Goal: Transaction & Acquisition: Subscribe to service/newsletter

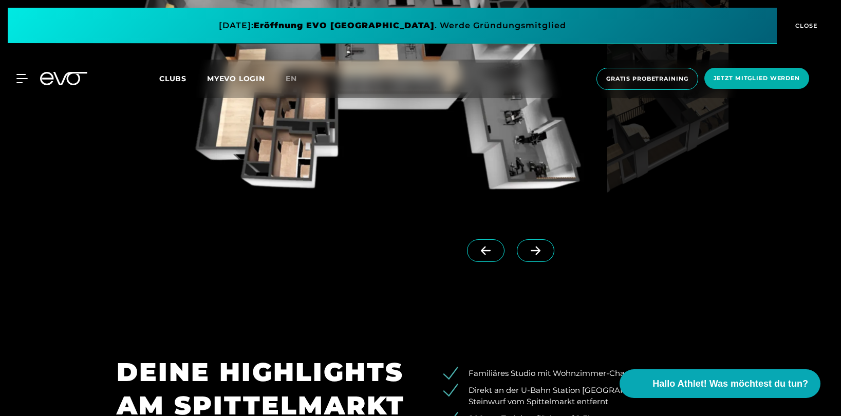
scroll to position [1079, 0]
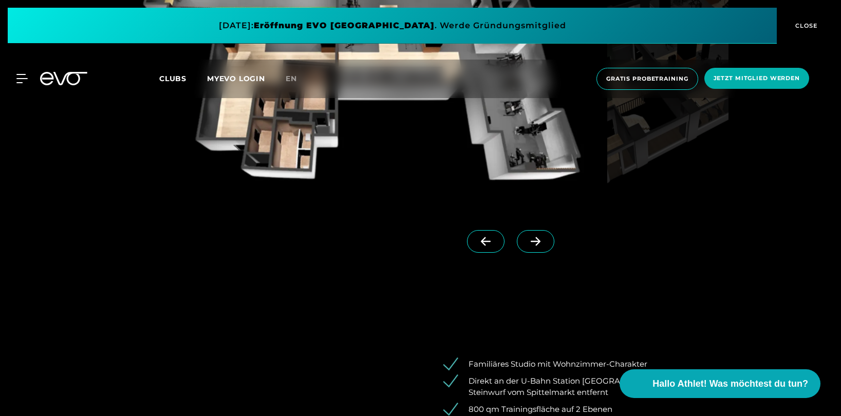
click at [517, 244] on span at bounding box center [536, 241] width 38 height 23
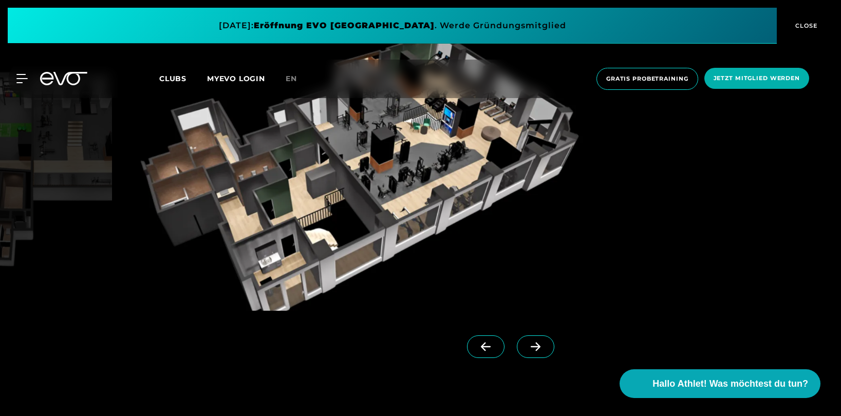
scroll to position [976, 0]
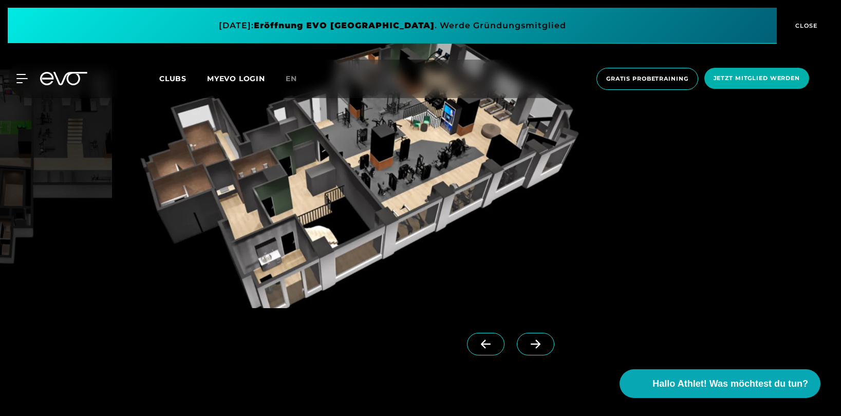
click at [531, 343] on icon at bounding box center [536, 344] width 10 height 9
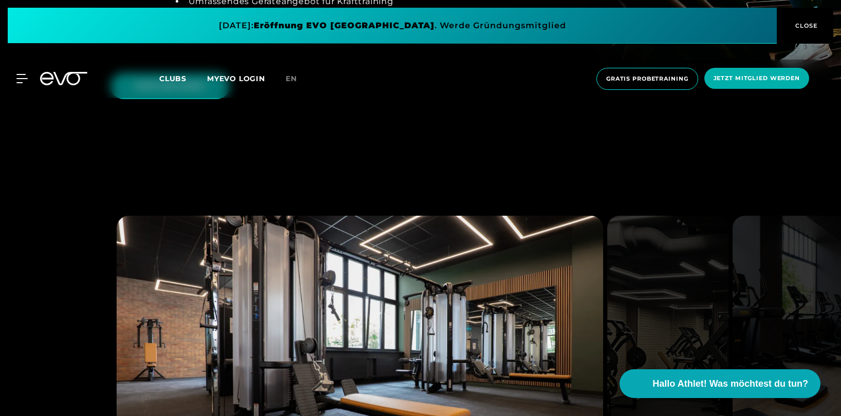
scroll to position [2518, 0]
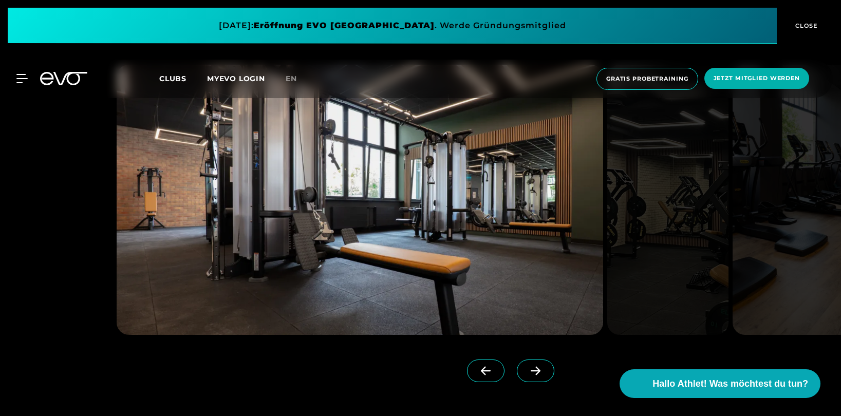
click at [517, 379] on link at bounding box center [538, 380] width 42 height 41
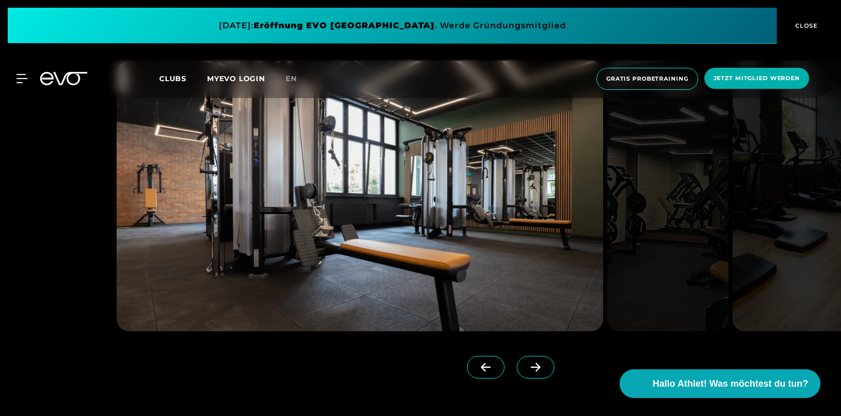
scroll to position [2518, 0]
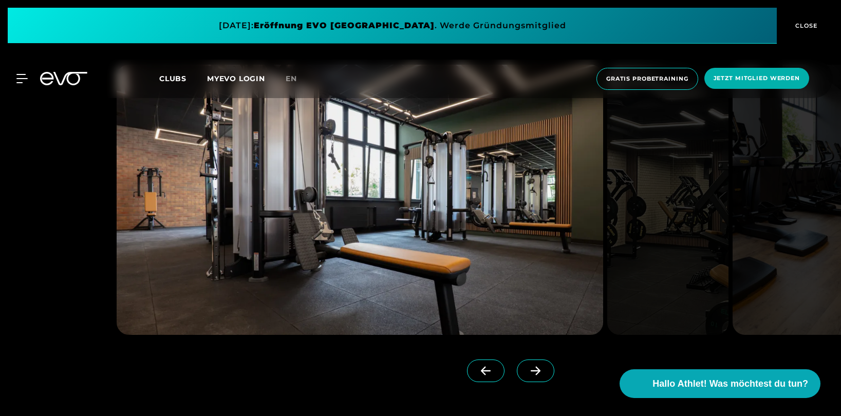
click at [517, 361] on span at bounding box center [536, 371] width 38 height 23
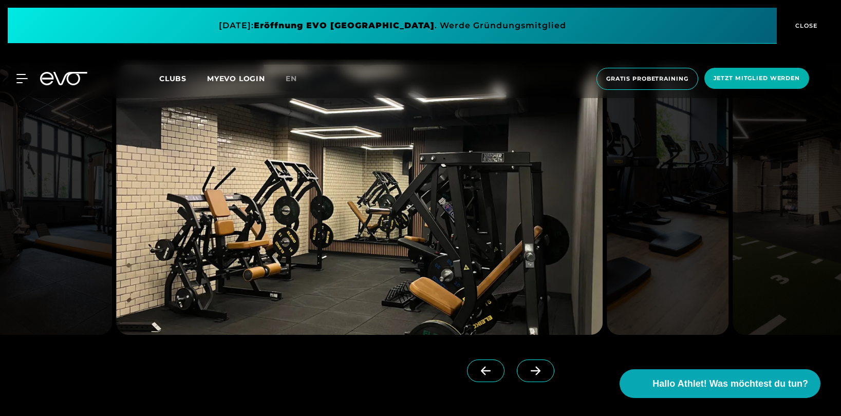
click at [517, 361] on span at bounding box center [536, 371] width 38 height 23
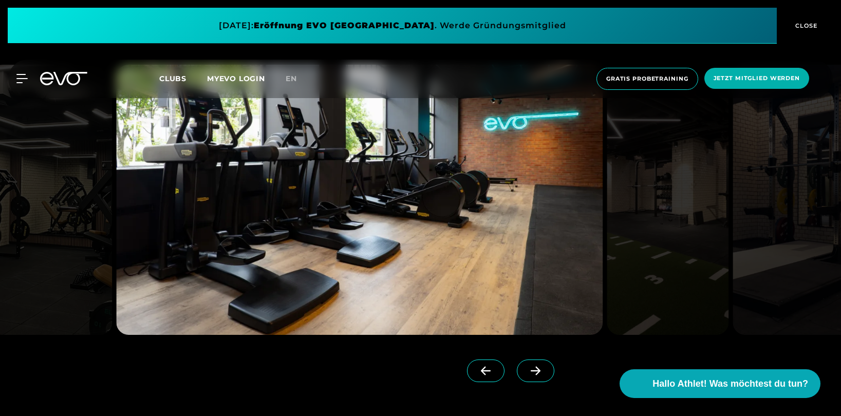
click at [517, 361] on span at bounding box center [536, 371] width 38 height 23
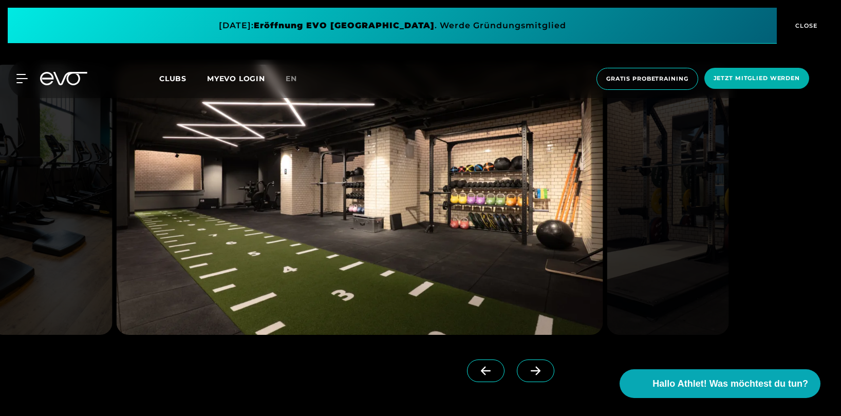
click at [517, 361] on span at bounding box center [536, 371] width 38 height 23
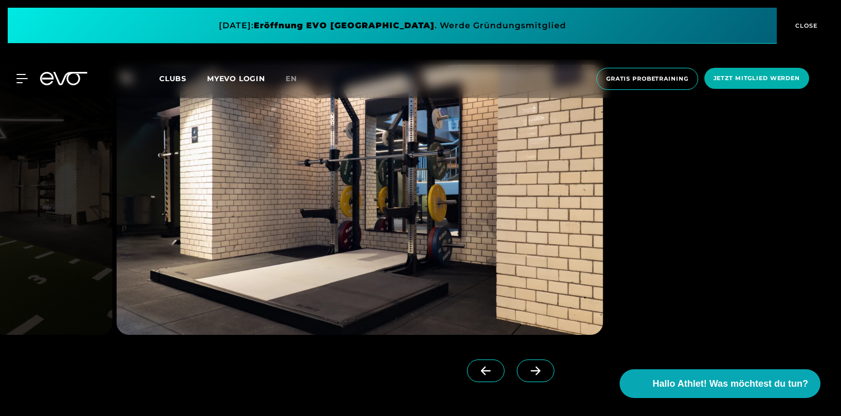
click at [517, 361] on span at bounding box center [536, 371] width 38 height 23
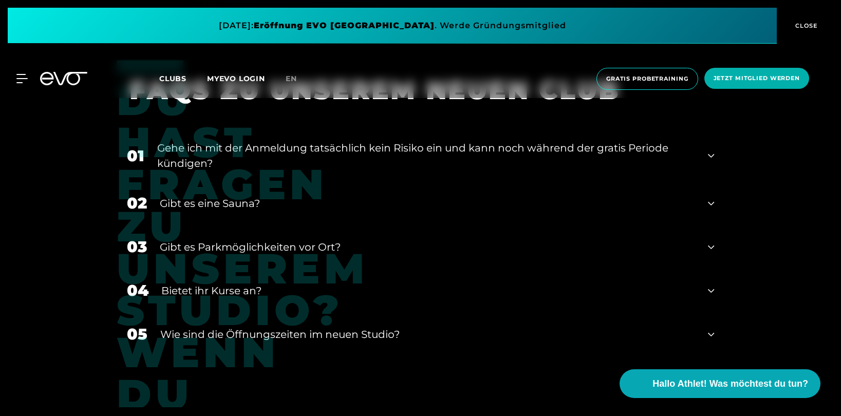
scroll to position [4009, 0]
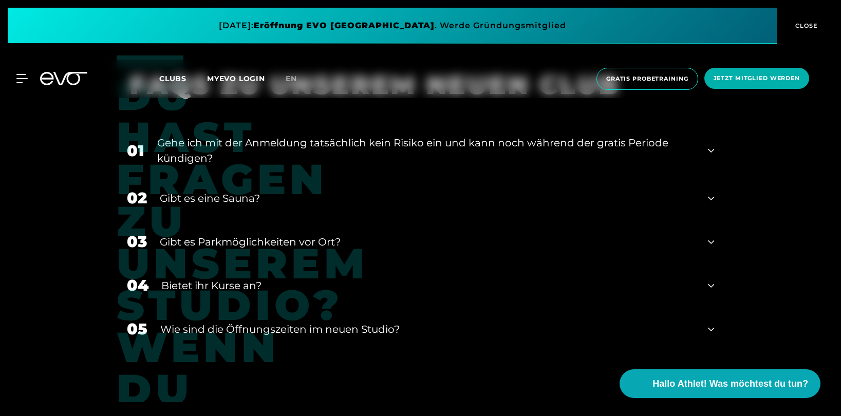
click at [214, 196] on div "Gibt es eine Sauna?" at bounding box center [428, 198] width 536 height 15
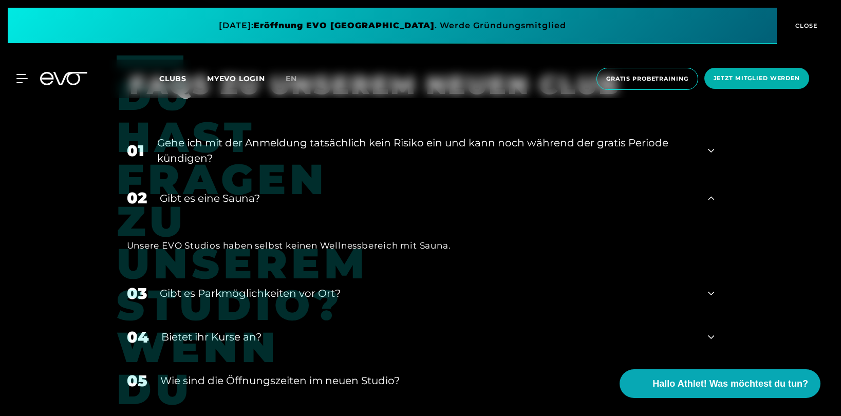
click at [214, 196] on div "Gibt es eine Sauna?" at bounding box center [428, 198] width 536 height 15
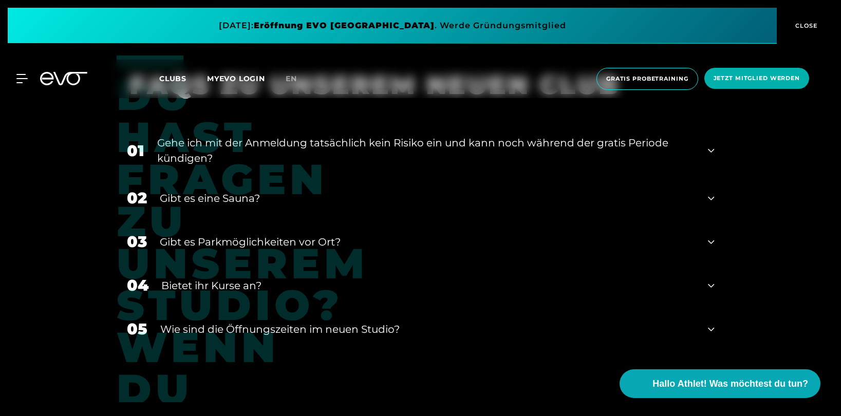
click at [242, 230] on div "03 Gibt es Parkmöglichkeiten vor Ort?" at bounding box center [421, 242] width 609 height 44
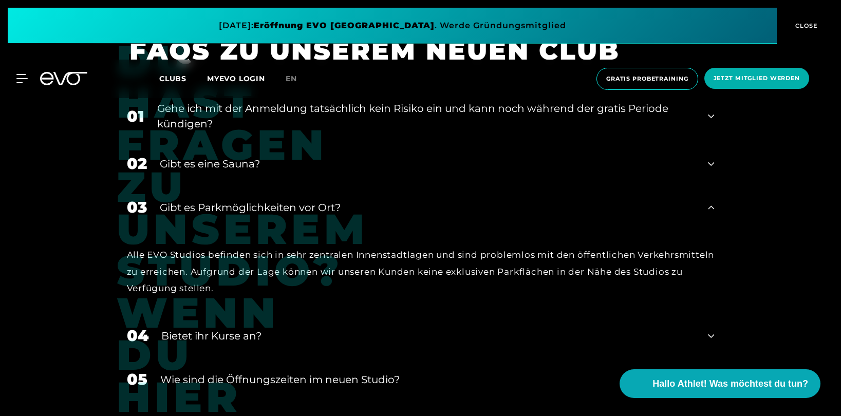
scroll to position [4112, 0]
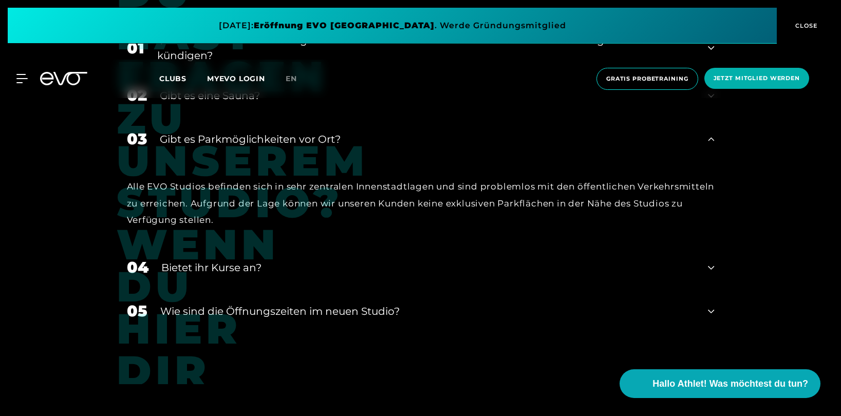
click at [239, 262] on div "Bietet ihr Kurse an?" at bounding box center [428, 267] width 535 height 15
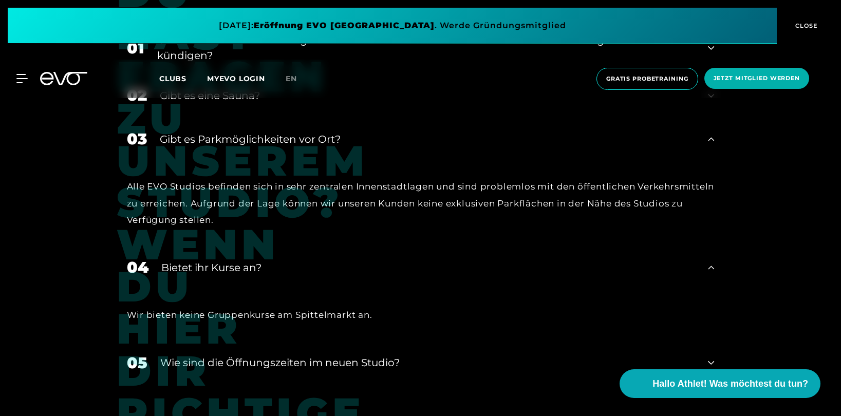
click at [288, 366] on div "​Wie sind die Öffnungszeiten im neuen Studio?" at bounding box center [428, 362] width 536 height 15
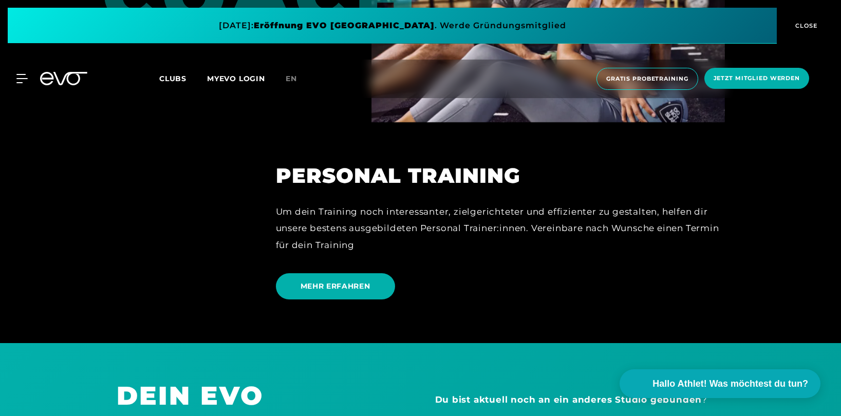
scroll to position [2981, 0]
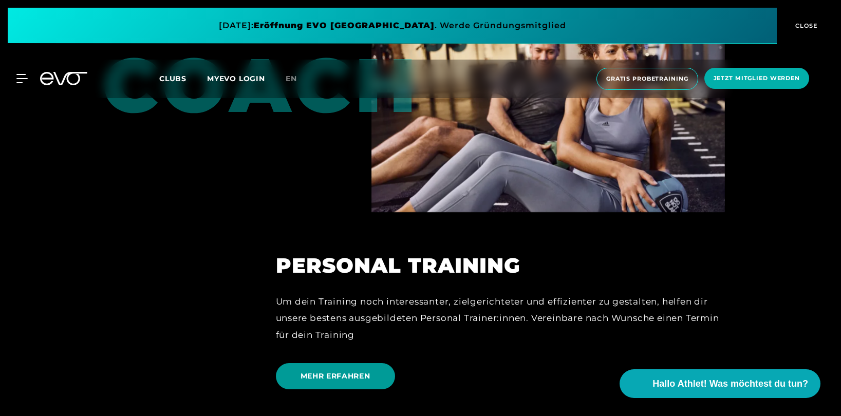
click at [324, 378] on span "MEHR ERFAHREN" at bounding box center [335, 376] width 119 height 26
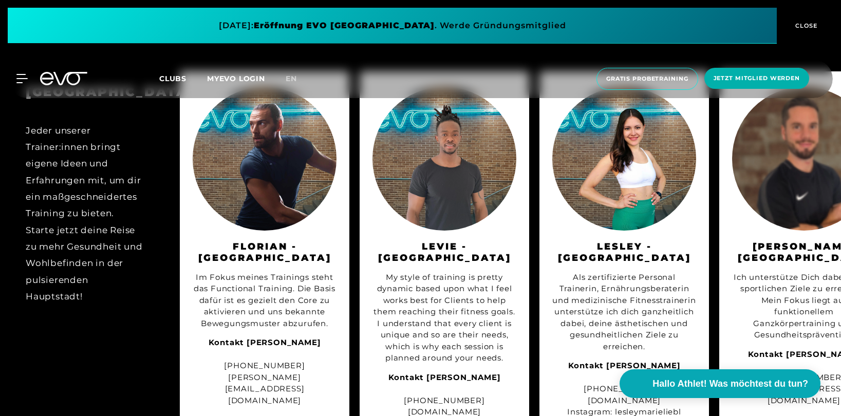
scroll to position [1079, 0]
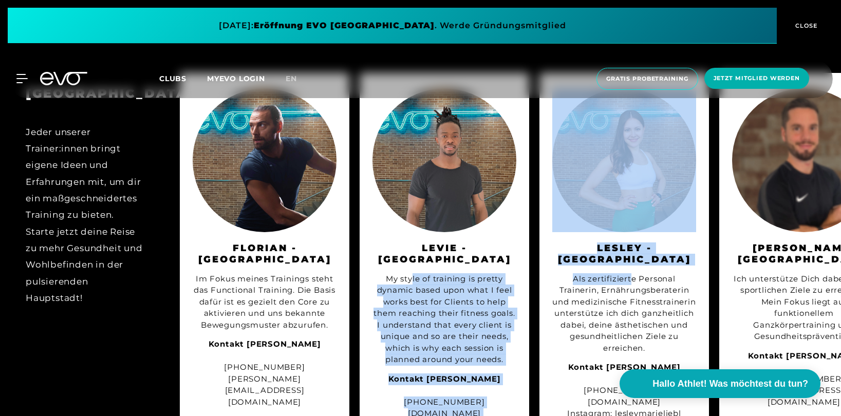
drag, startPoint x: 630, startPoint y: 260, endPoint x: 413, endPoint y: 269, distance: 217.6
click at [413, 269] on div "BERLIN Jeder unserer Trainer:innen bringt eigene Ideen und Erfahrungen mit, um …" at bounding box center [420, 283] width 841 height 441
click at [413, 273] on div "My style of training is pretty dynamic based upon what I feel works best for Cl…" at bounding box center [445, 319] width 144 height 93
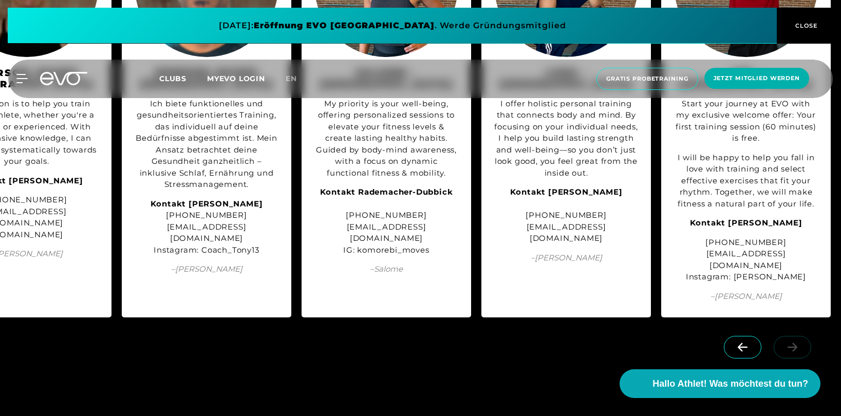
scroll to position [1233, 0]
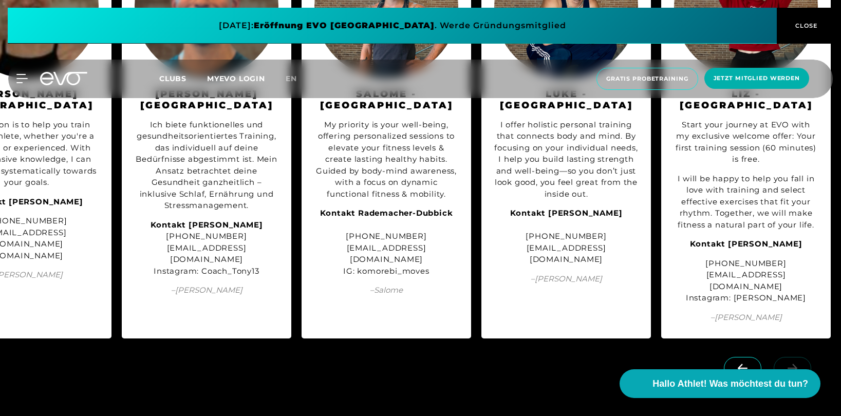
click at [749, 364] on icon at bounding box center [743, 368] width 18 height 9
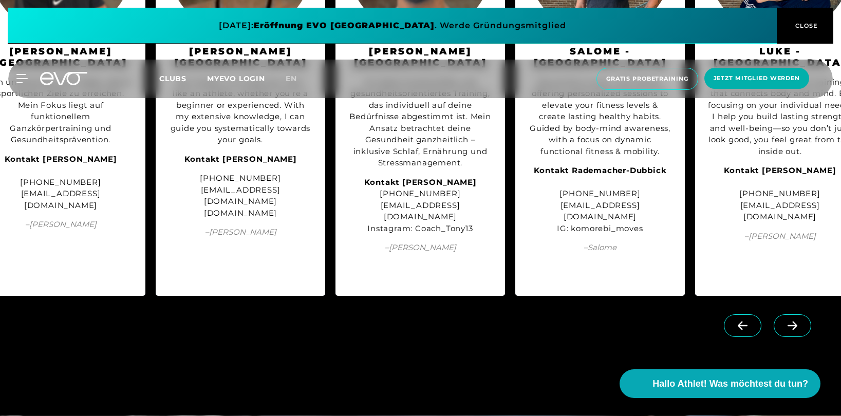
scroll to position [1285, 0]
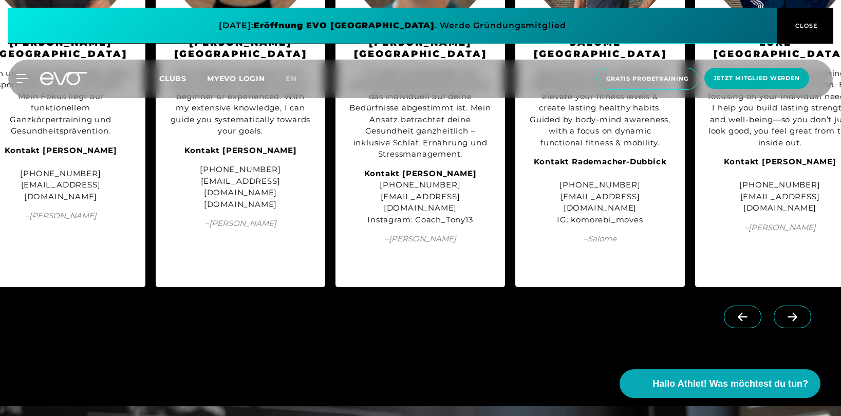
click at [737, 312] on span at bounding box center [743, 317] width 38 height 23
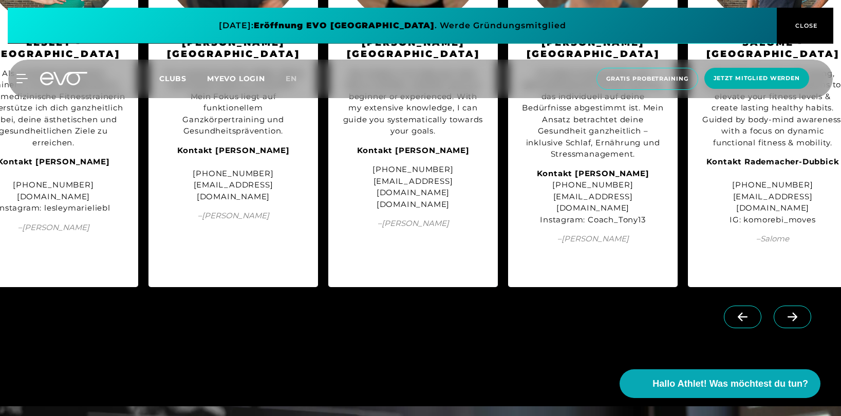
scroll to position [0, 564]
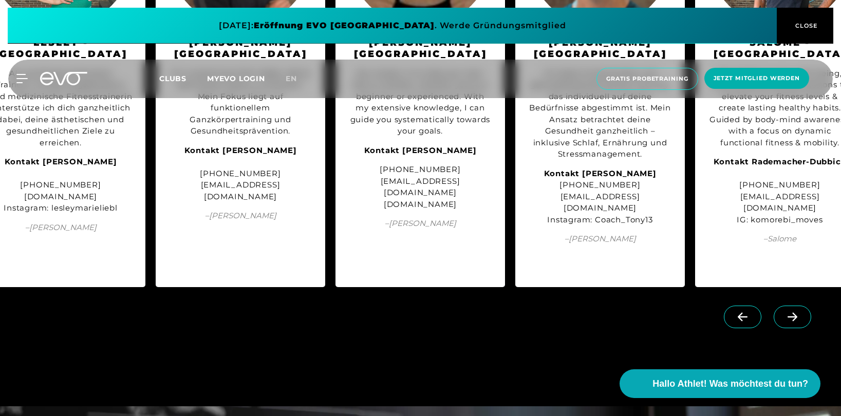
click at [738, 312] on icon at bounding box center [743, 316] width 18 height 9
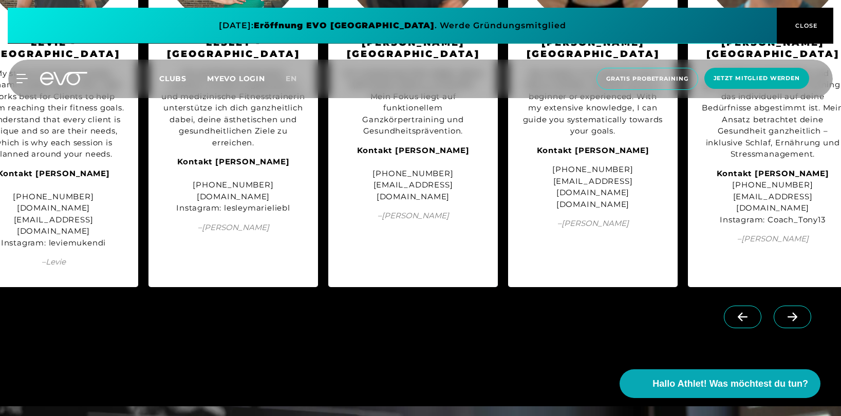
click at [738, 312] on icon at bounding box center [743, 316] width 18 height 9
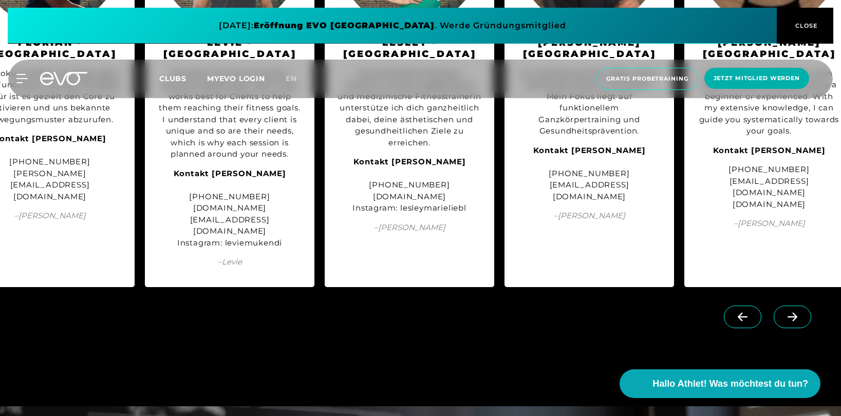
click at [738, 312] on icon at bounding box center [743, 316] width 18 height 9
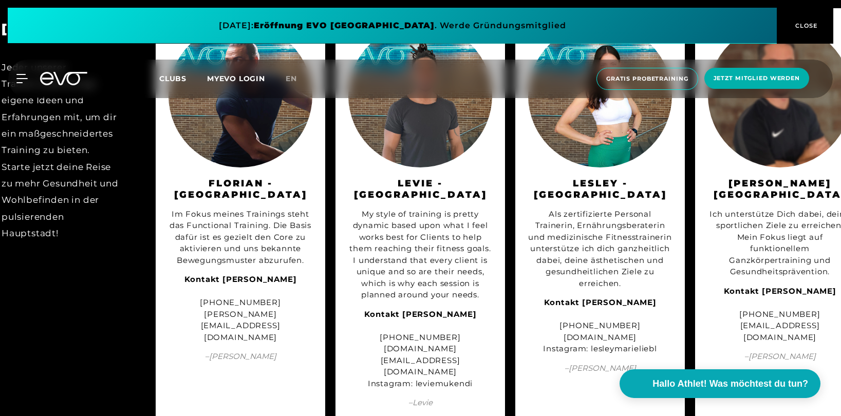
scroll to position [1079, 0]
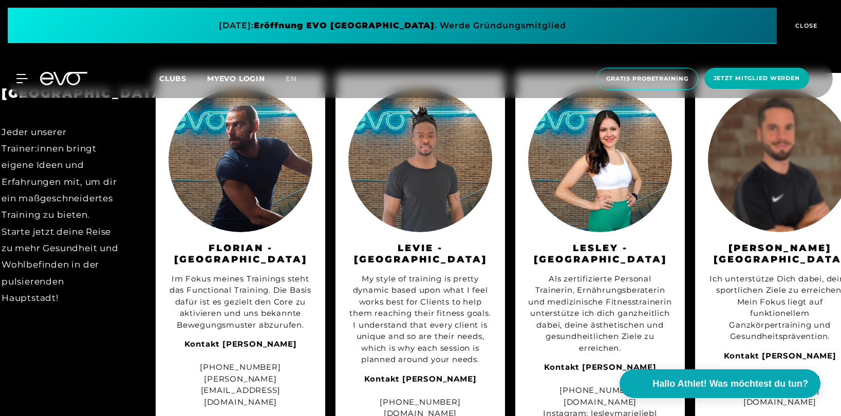
click at [594, 188] on img at bounding box center [600, 160] width 144 height 144
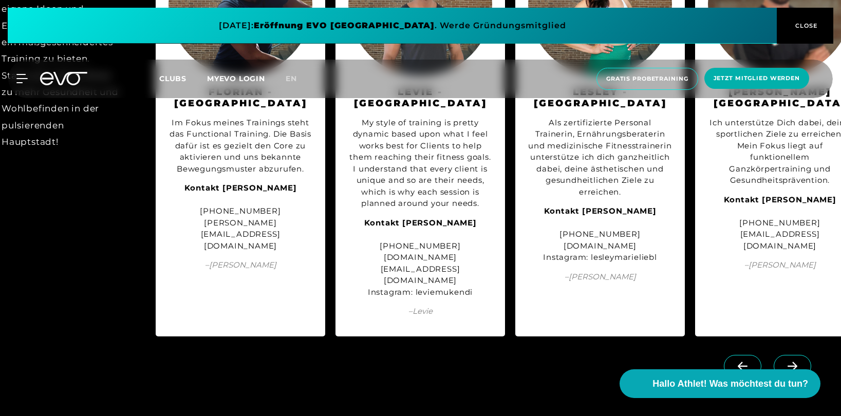
scroll to position [1285, 0]
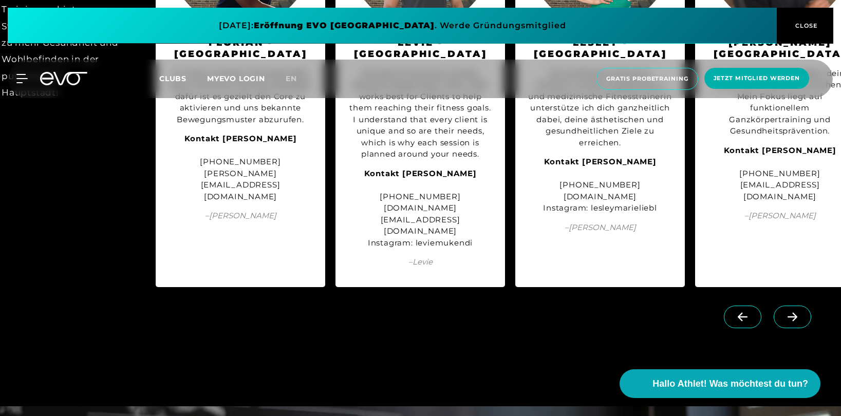
click at [780, 311] on span at bounding box center [793, 317] width 38 height 23
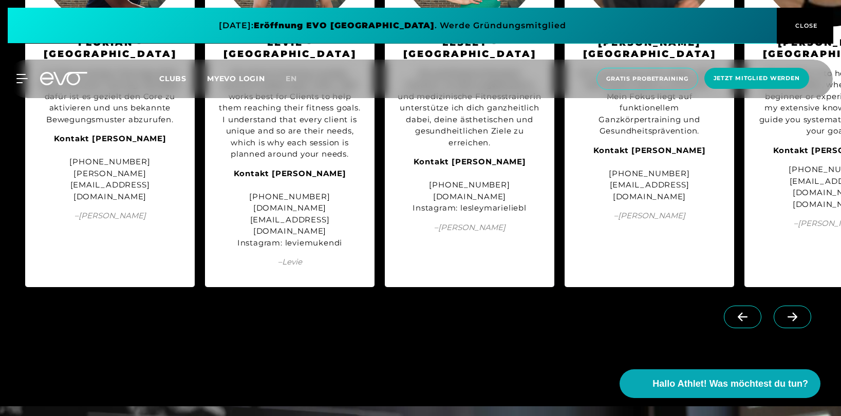
click at [780, 310] on span at bounding box center [793, 317] width 38 height 23
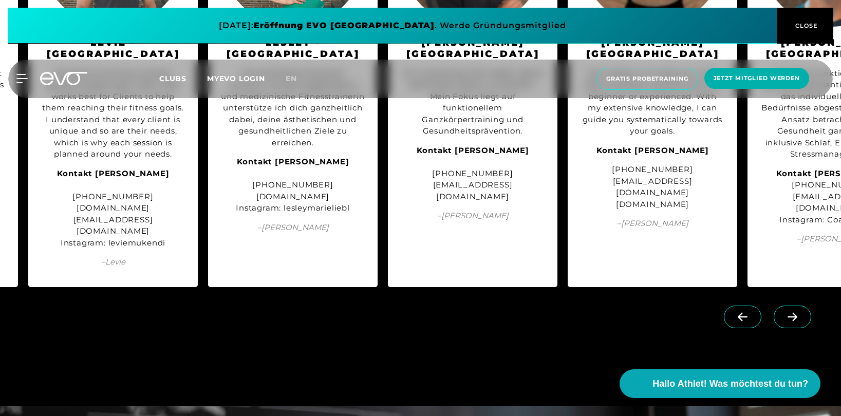
click at [782, 309] on span at bounding box center [793, 317] width 38 height 23
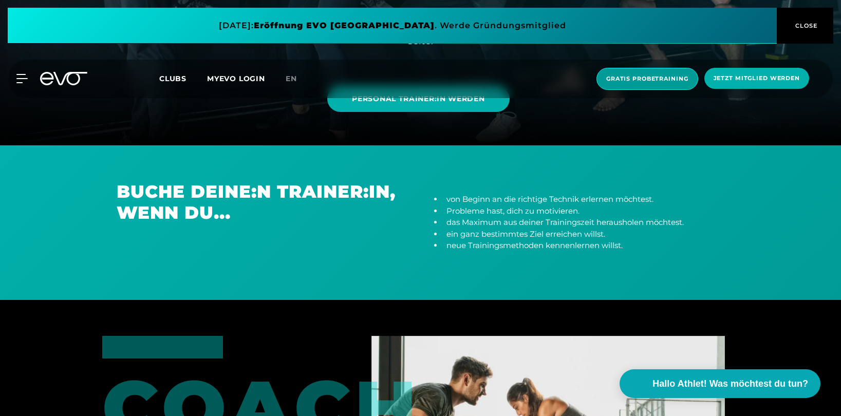
scroll to position [257, 0]
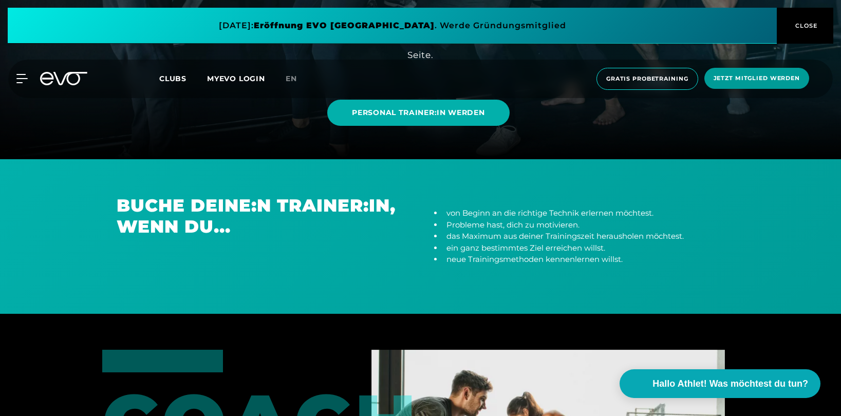
click at [752, 78] on span "Jetzt Mitglied werden" at bounding box center [757, 78] width 86 height 9
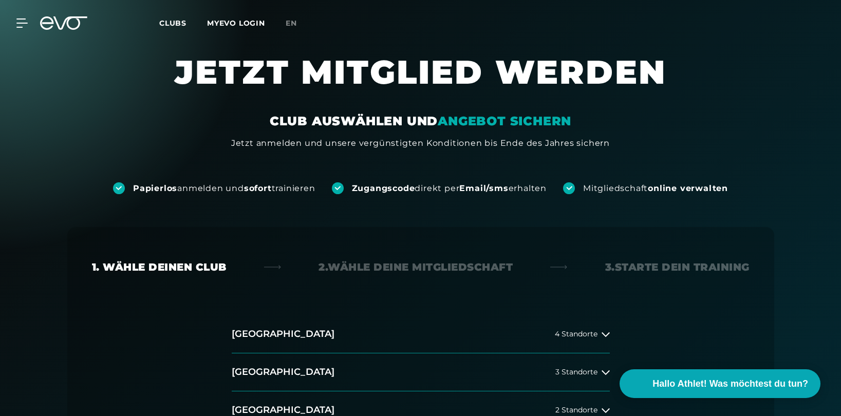
scroll to position [51, 0]
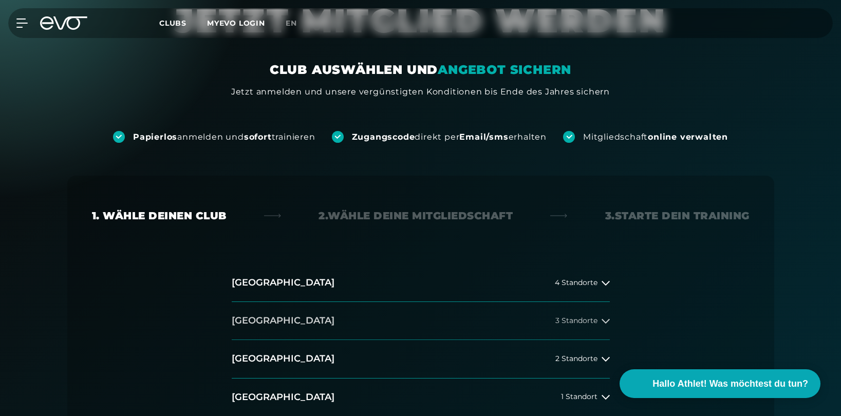
drag, startPoint x: 568, startPoint y: 317, endPoint x: 569, endPoint y: 323, distance: 6.2
click at [568, 321] on span "3 Standorte" at bounding box center [577, 321] width 42 height 8
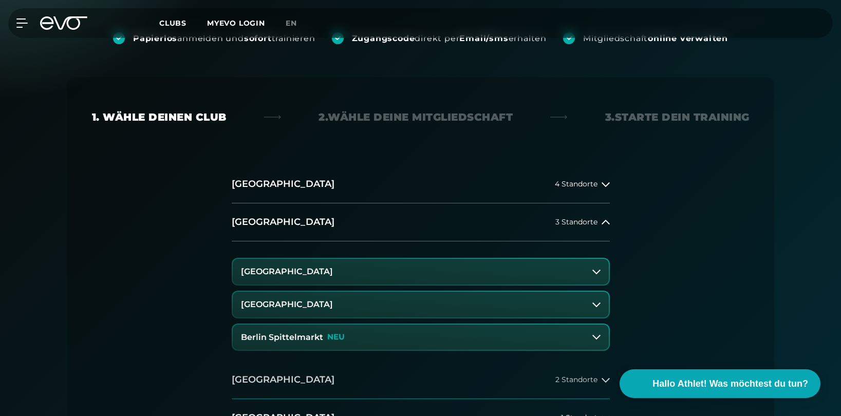
scroll to position [154, 0]
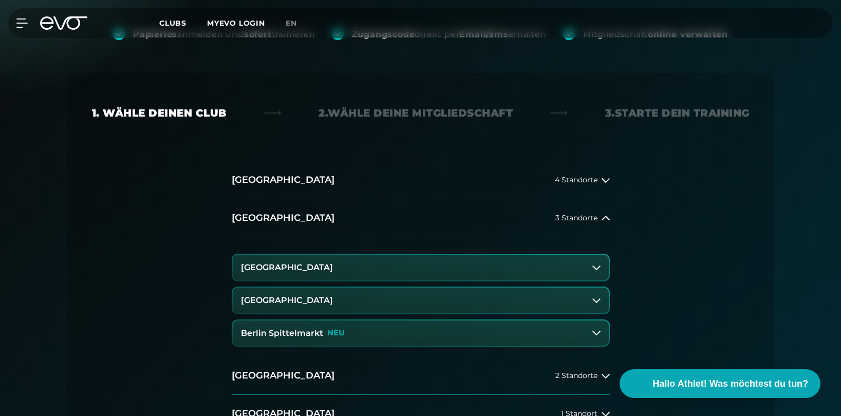
click at [306, 334] on h3 "Berlin Spittelmarkt" at bounding box center [282, 333] width 82 height 9
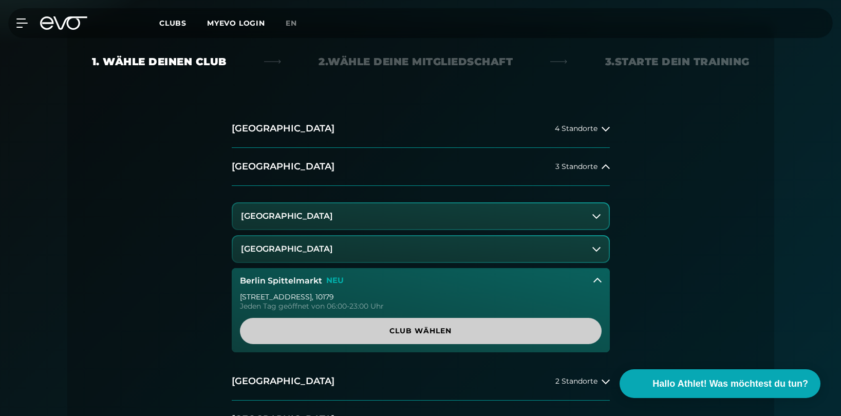
click at [343, 331] on span "Club wählen" at bounding box center [421, 331] width 312 height 11
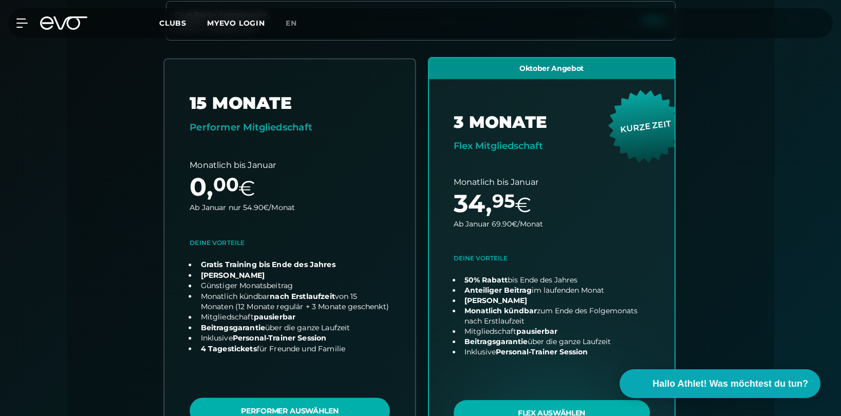
scroll to position [330, 0]
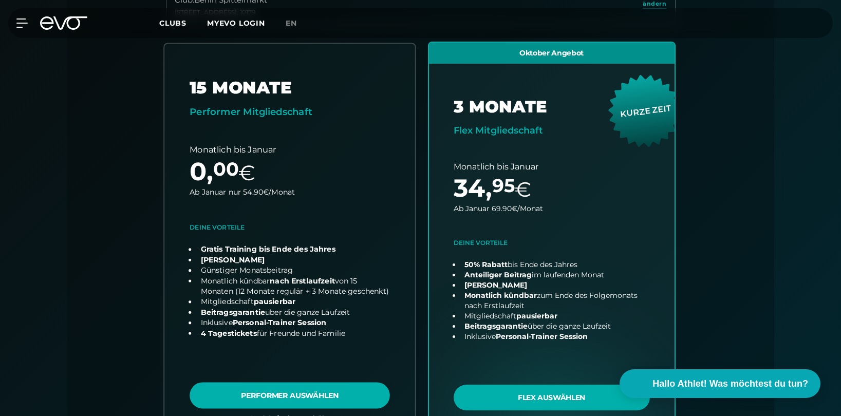
click at [272, 321] on link "choose plan" at bounding box center [289, 241] width 251 height 394
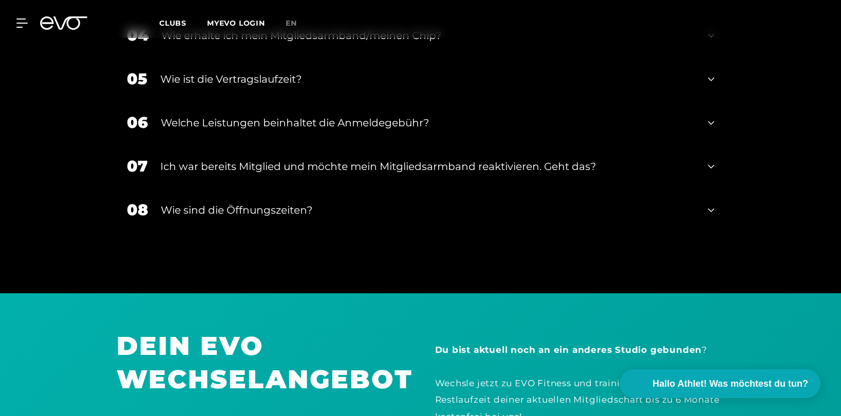
scroll to position [1975, 0]
